Goal: Transaction & Acquisition: Purchase product/service

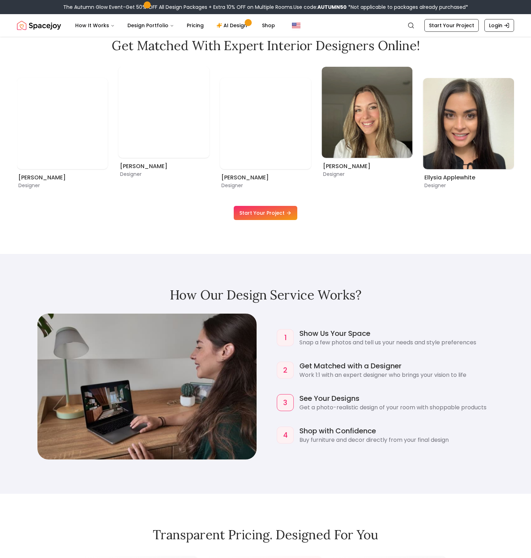
scroll to position [667, 0]
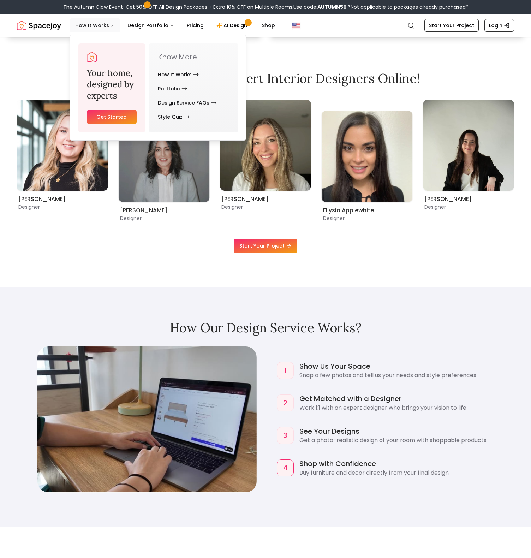
click at [87, 21] on button "How It Works" at bounding box center [95, 25] width 51 height 14
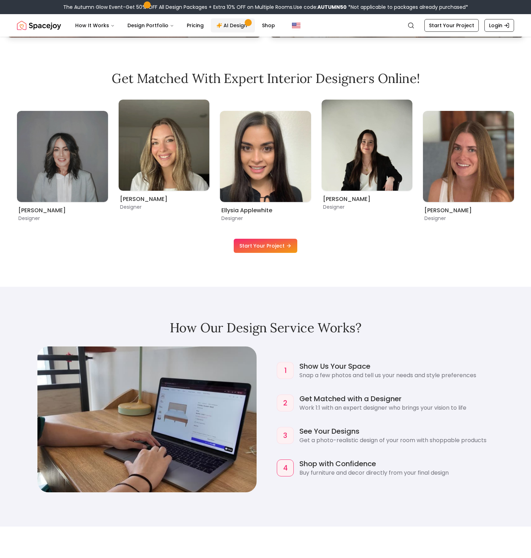
click at [246, 24] on span "Main" at bounding box center [248, 23] width 4 height 4
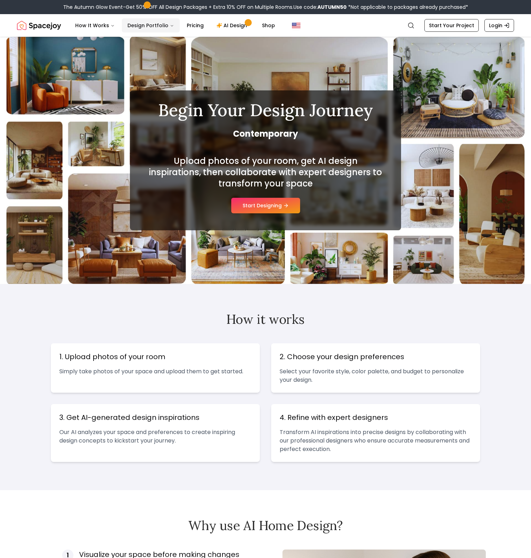
click at [151, 23] on button "Design Portfolio" at bounding box center [151, 25] width 58 height 14
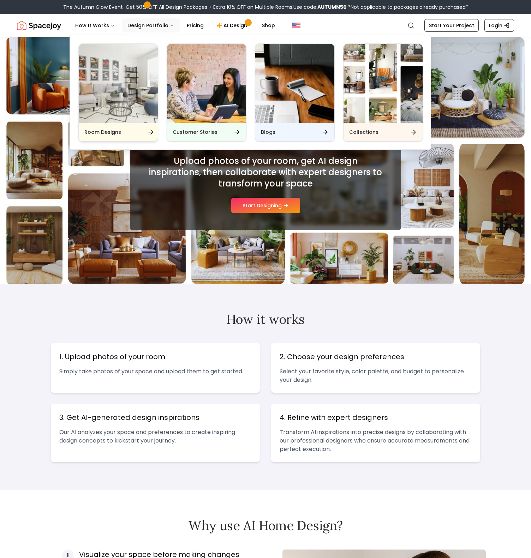
click at [109, 92] on img "Main" at bounding box center [118, 83] width 79 height 79
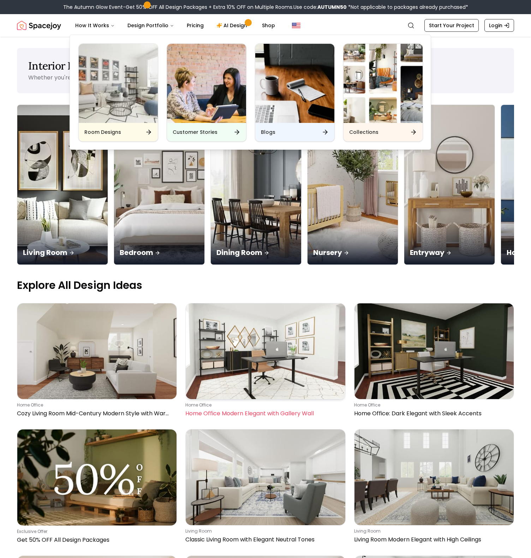
click at [241, 303] on img at bounding box center [265, 351] width 159 height 96
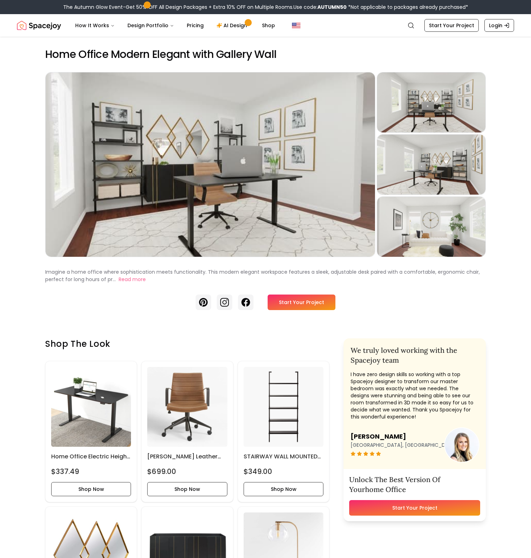
click at [301, 302] on link "Start Your Project" at bounding box center [302, 302] width 68 height 16
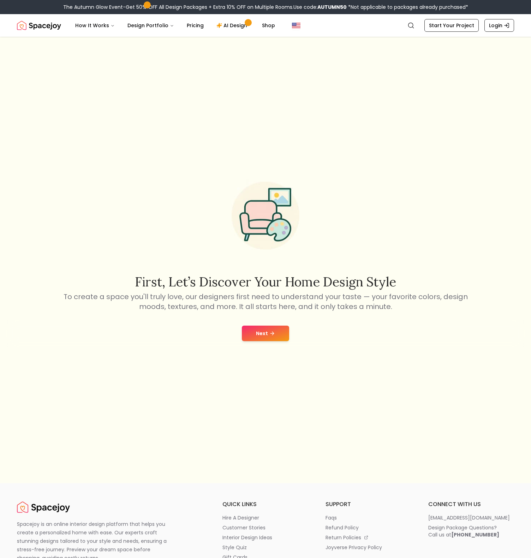
click at [265, 331] on button "Next" at bounding box center [265, 333] width 47 height 16
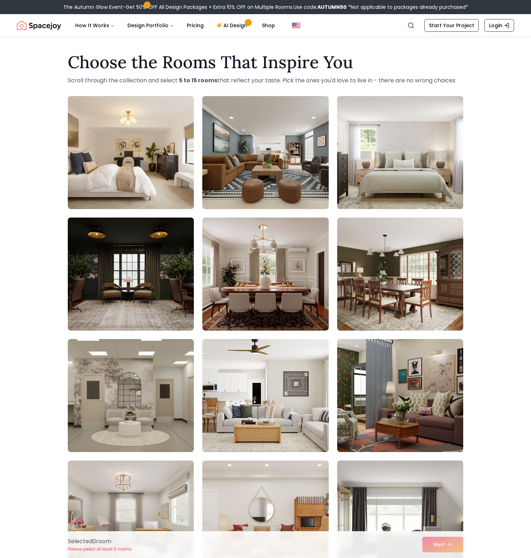
click at [160, 260] on img at bounding box center [131, 274] width 132 height 119
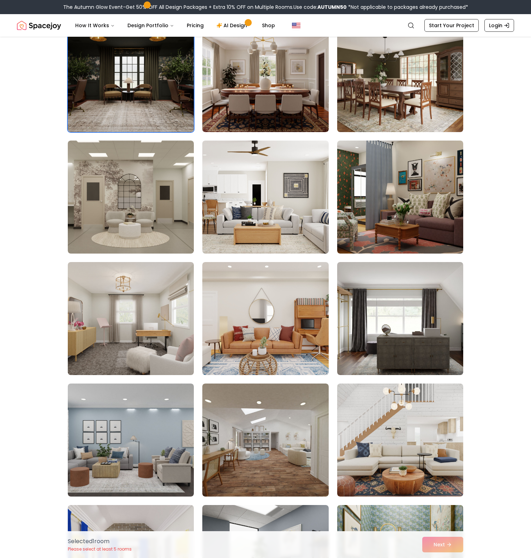
scroll to position [203, 0]
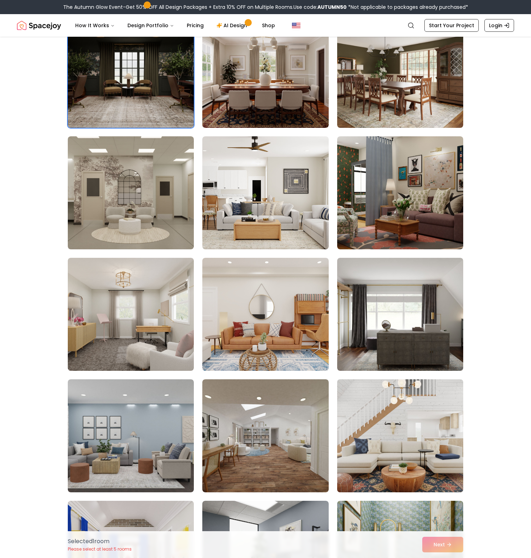
click at [417, 443] on img at bounding box center [400, 435] width 132 height 119
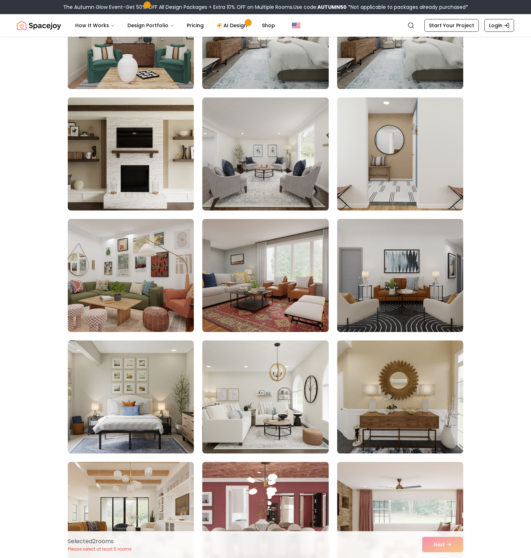
scroll to position [3021, 0]
